Goal: Task Accomplishment & Management: Manage account settings

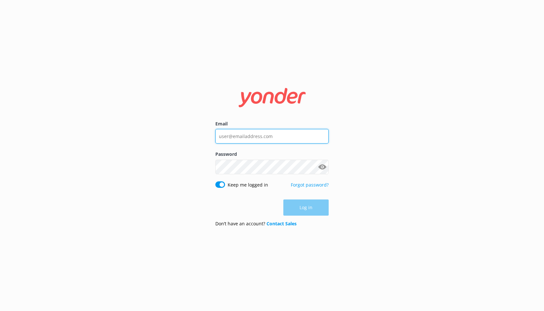
click at [249, 138] on input "Email" at bounding box center [271, 136] width 113 height 15
type input "[EMAIL_ADDRESS][DOMAIN_NAME]"
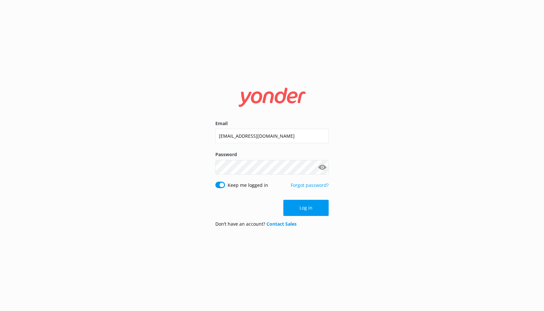
click at [319, 166] on button "Show password" at bounding box center [322, 167] width 13 height 13
click at [308, 205] on button "Log in" at bounding box center [305, 208] width 45 height 16
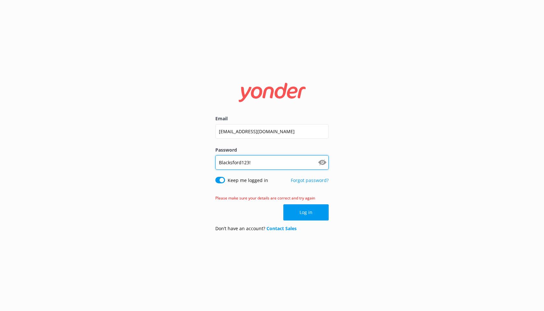
click at [275, 167] on input "Blacksford123!" at bounding box center [271, 162] width 113 height 15
type input "DaisyDuke2022"
click button "Log in" at bounding box center [305, 213] width 45 height 16
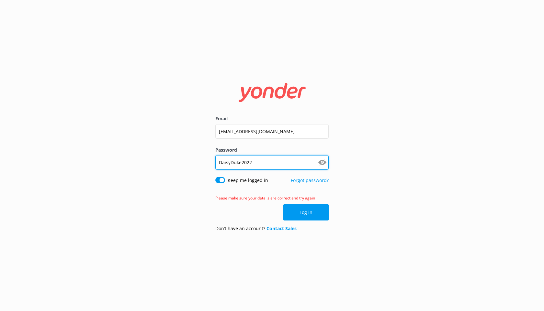
click at [273, 166] on input "DaisyDuke2022" at bounding box center [271, 162] width 113 height 15
type input "DaisyDuke2024!"
click button "Log in" at bounding box center [305, 213] width 45 height 16
click at [273, 161] on input "DaisyDuke2024!" at bounding box center [271, 162] width 113 height 15
type input "DaisyMoose2025"
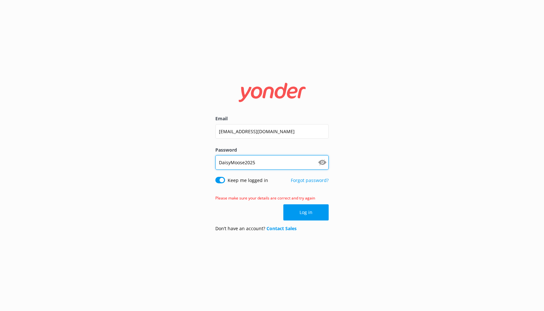
click button "Log in" at bounding box center [305, 213] width 45 height 16
click at [273, 162] on input "DaisyMoose2025" at bounding box center [271, 162] width 113 height 15
type input "DaisyMoose2025!"
click button "Log in" at bounding box center [305, 213] width 45 height 16
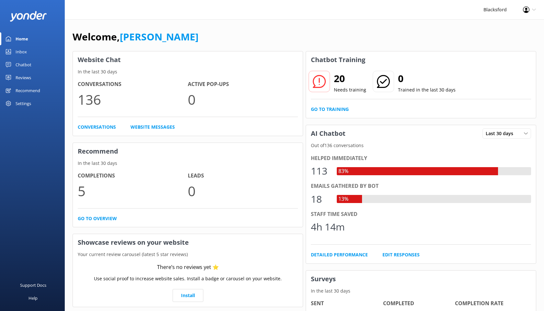
click at [23, 50] on div "Inbox" at bounding box center [21, 51] width 11 height 13
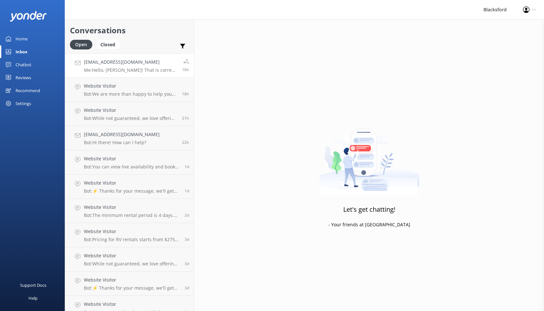
click at [137, 60] on h4 "[EMAIL_ADDRESS][DOMAIN_NAME]" at bounding box center [130, 62] width 93 height 7
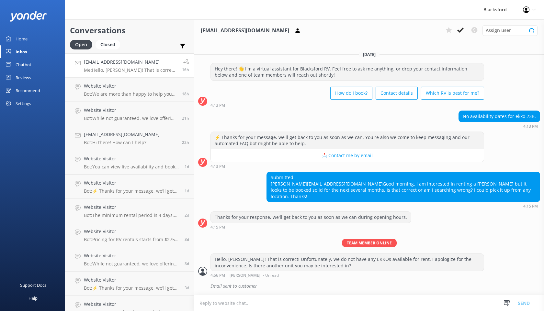
scroll to position [2, 0]
